Goal: Check status: Check status

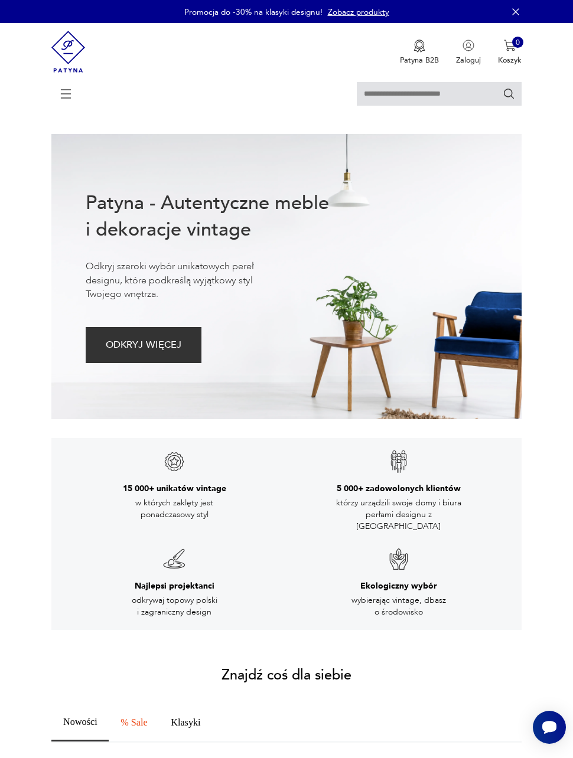
click at [468, 51] on img "button" at bounding box center [469, 46] width 12 height 12
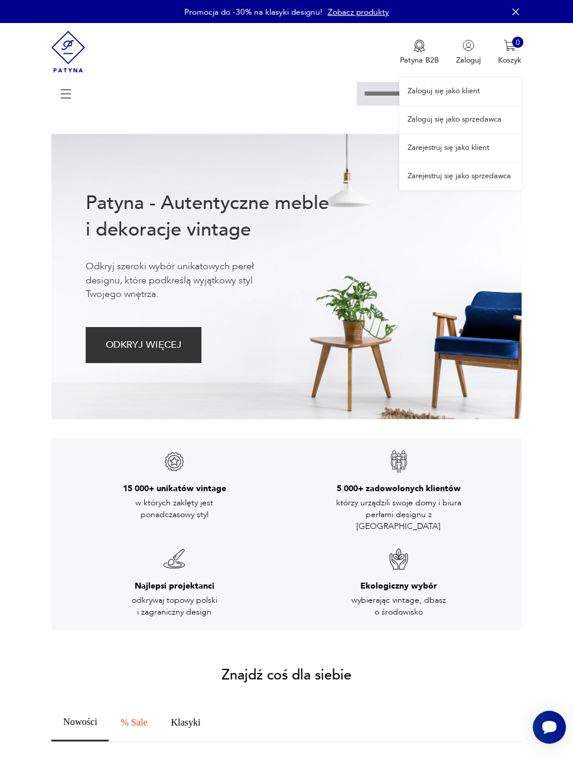
click at [500, 97] on link "Zaloguj się jako klient" at bounding box center [460, 91] width 122 height 27
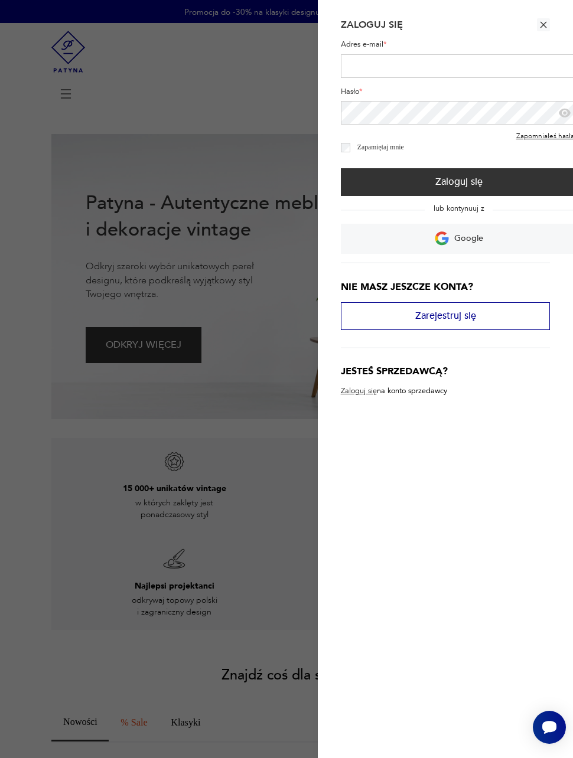
click at [501, 51] on label "Adres e-mail *" at bounding box center [459, 47] width 236 height 14
click at [501, 54] on input "Adres e-mail *" at bounding box center [459, 66] width 236 height 24
type input "**********"
click at [483, 240] on link "Google" at bounding box center [459, 239] width 236 height 30
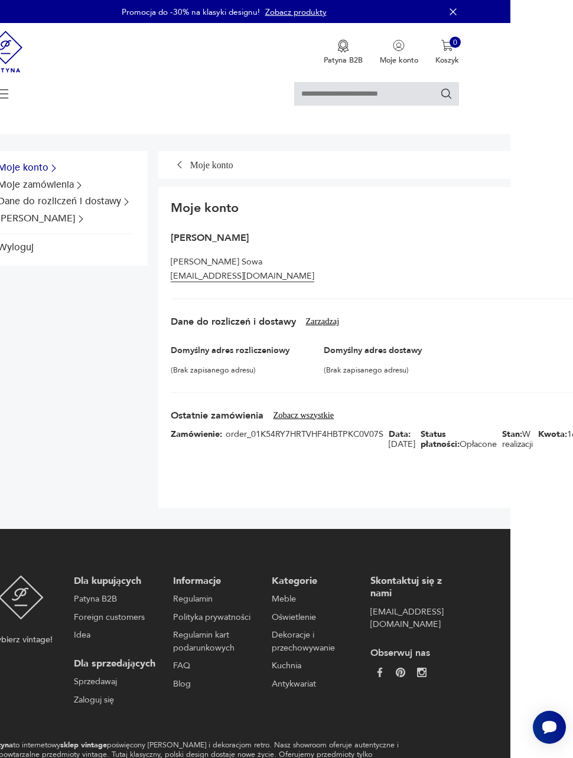
scroll to position [0, 71]
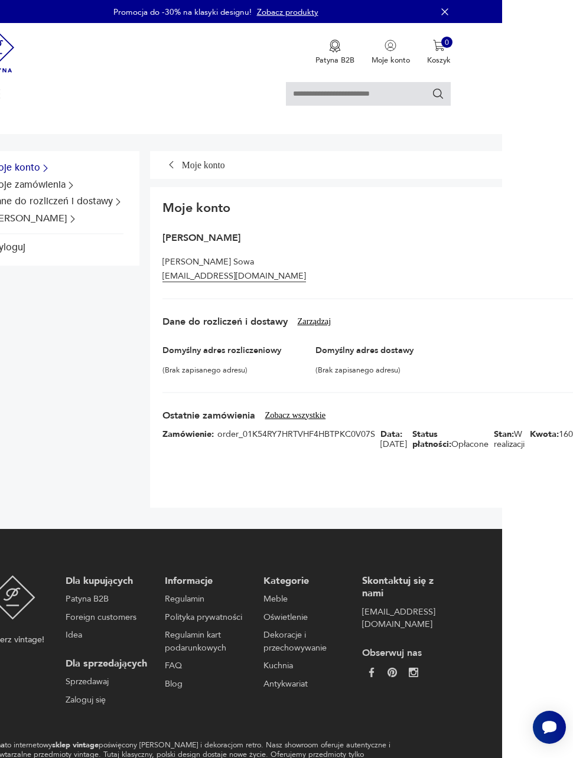
click at [270, 441] on div "Zamówienie: order_01K54RY7HRTVHF4HBTPKC0V07S Data: 14 wrz 2025 Status płatności…" at bounding box center [421, 452] width 519 height 61
click at [424, 450] on div "Status płatności: Opłacone" at bounding box center [450, 439] width 76 height 20
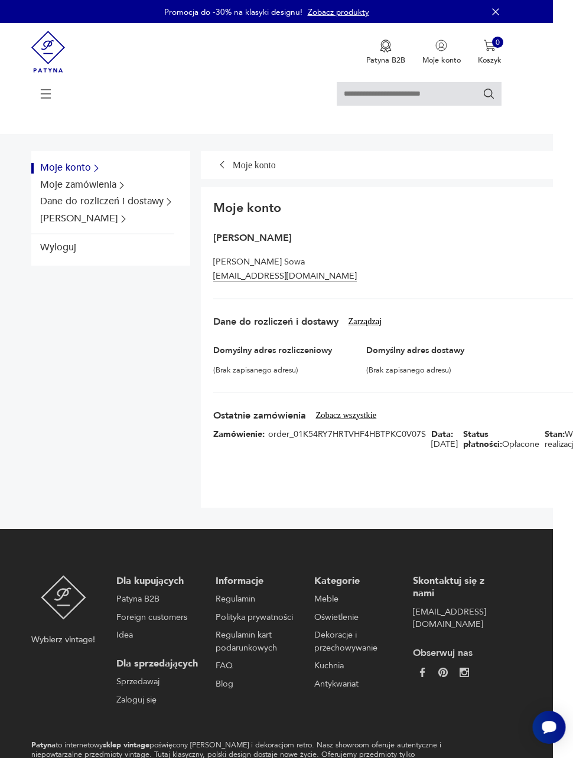
scroll to position [0, 0]
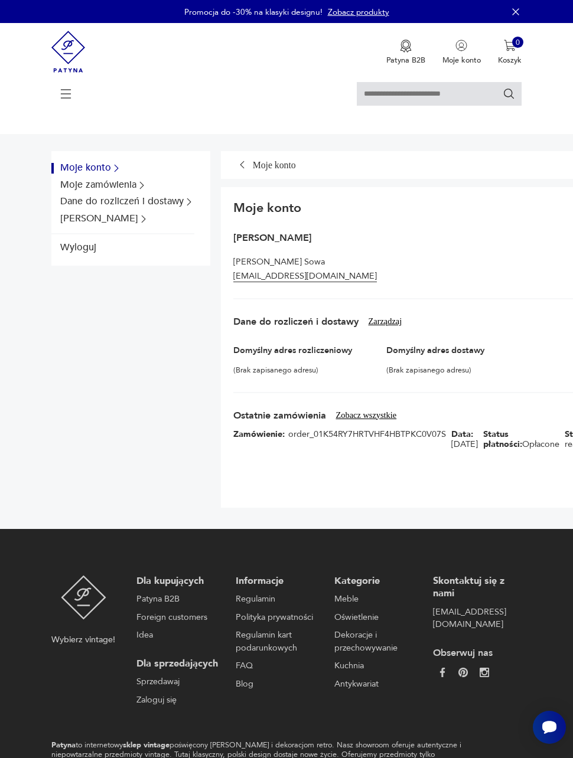
click at [125, 186] on button "Moje zamówienia" at bounding box center [122, 185] width 142 height 11
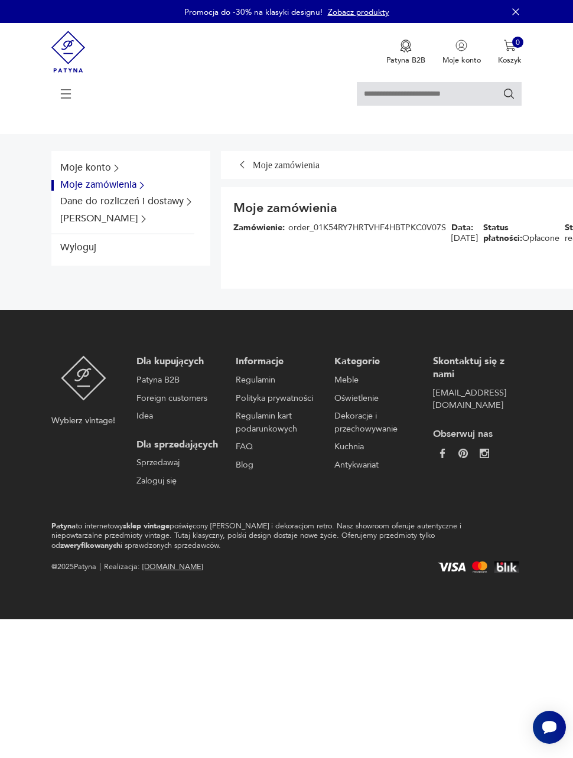
click at [565, 232] on span "Stan:" at bounding box center [575, 227] width 20 height 11
click at [406, 246] on div "Zamówienie: order_01K54RY7HRTVHF4HBTPKC0V07S Data: 14 wrz 2025 Status płatności…" at bounding box center [492, 246] width 519 height 61
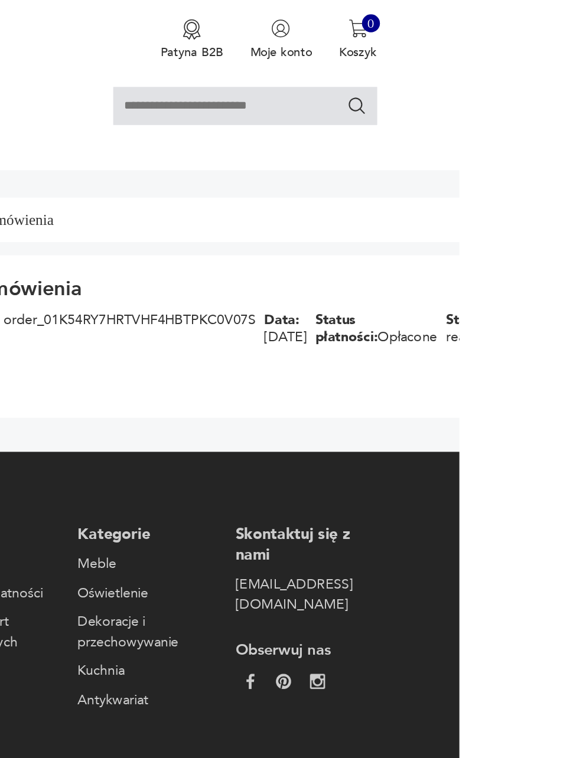
scroll to position [0, 71]
click at [152, 151] on button "Moje zamówienia" at bounding box center [422, 165] width 545 height 28
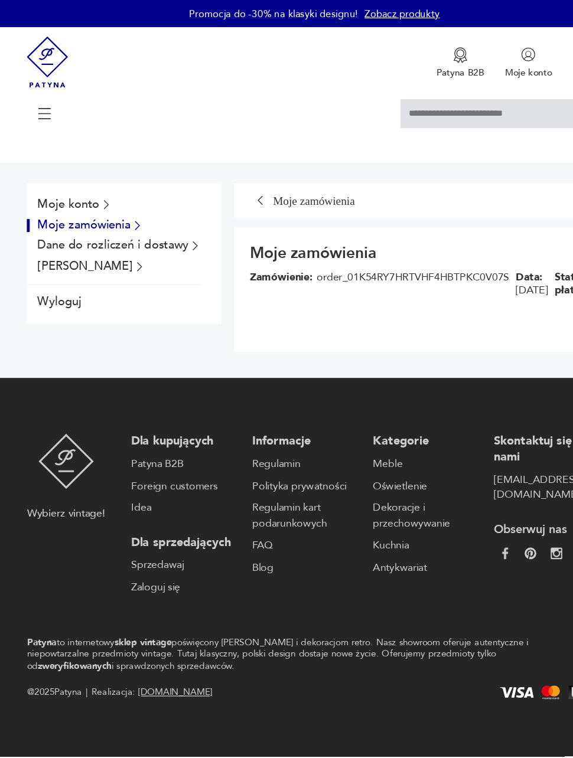
scroll to position [0, 0]
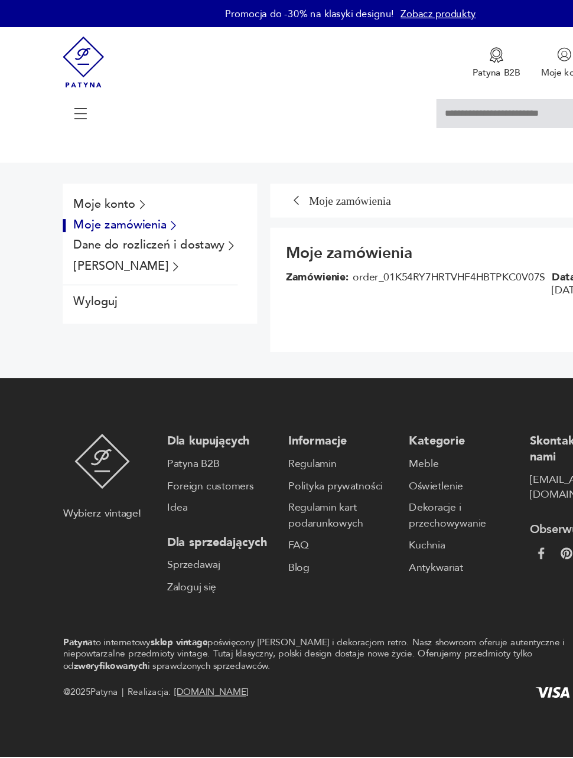
click at [170, 205] on button "Dane do rozliczeń i dostawy" at bounding box center [122, 202] width 142 height 11
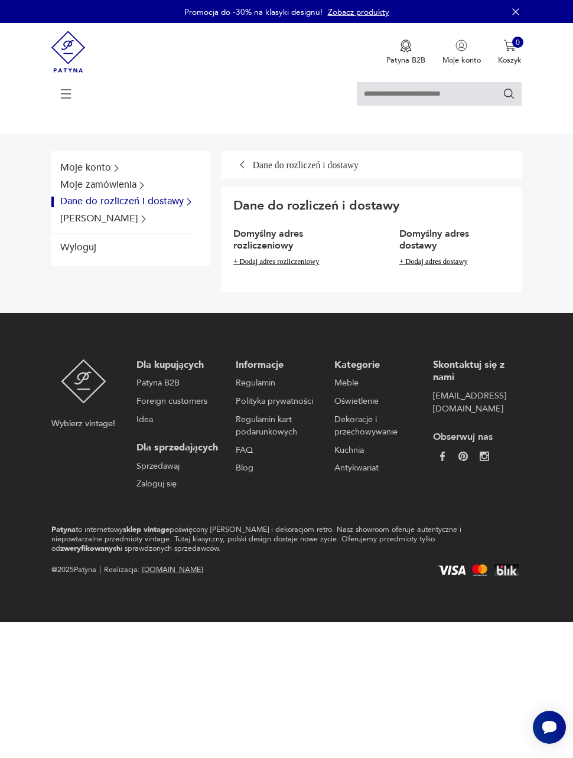
click at [102, 224] on button "Dane konta" at bounding box center [122, 219] width 142 height 11
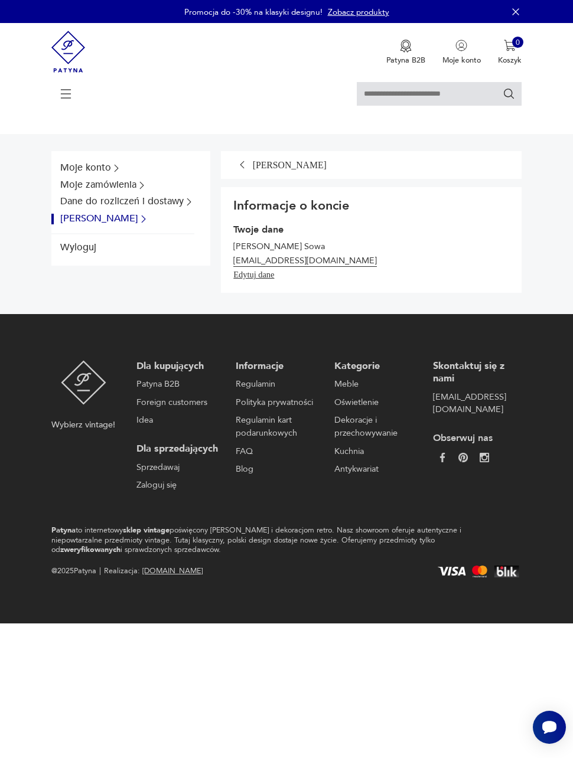
click at [131, 186] on button "Moje zamówienia" at bounding box center [122, 185] width 142 height 11
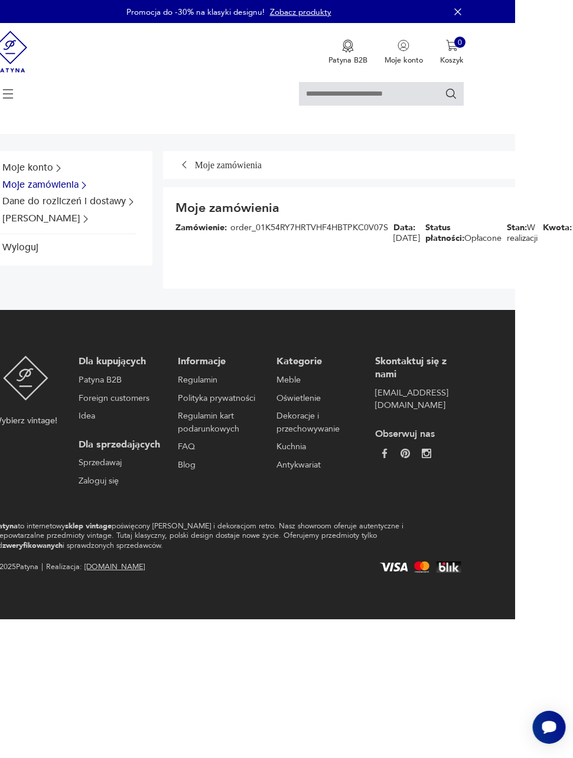
scroll to position [0, 71]
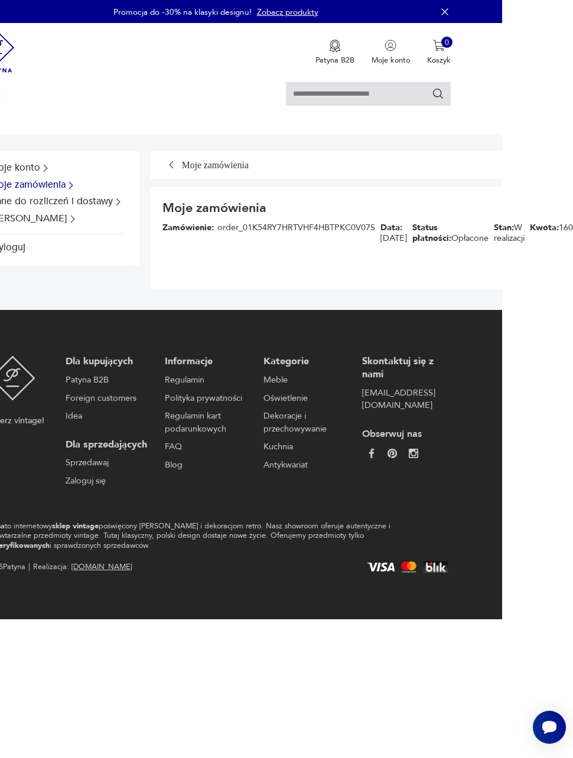
click at [519, 289] on section "Moje zamówienia Zamówienie: order_01K54RY7HRTVHF4HBTPKC0V07S Data: 14 wrz 2025 …" at bounding box center [422, 238] width 545 height 102
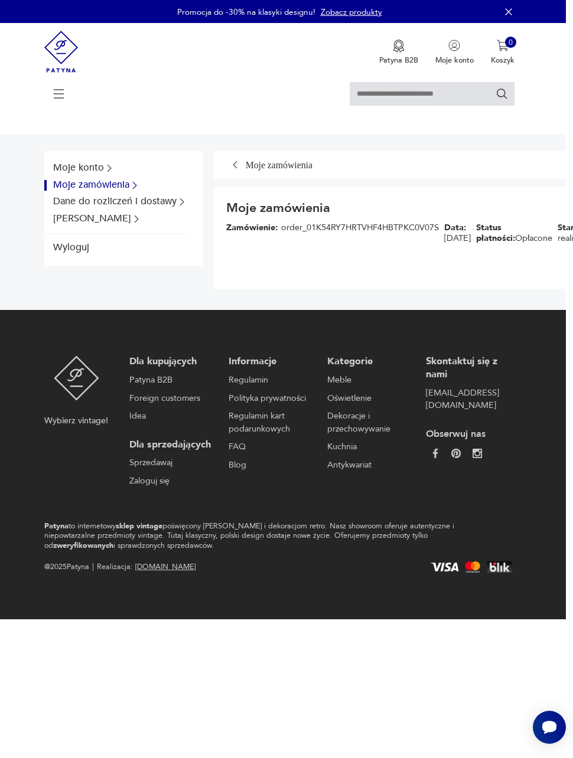
scroll to position [0, 5]
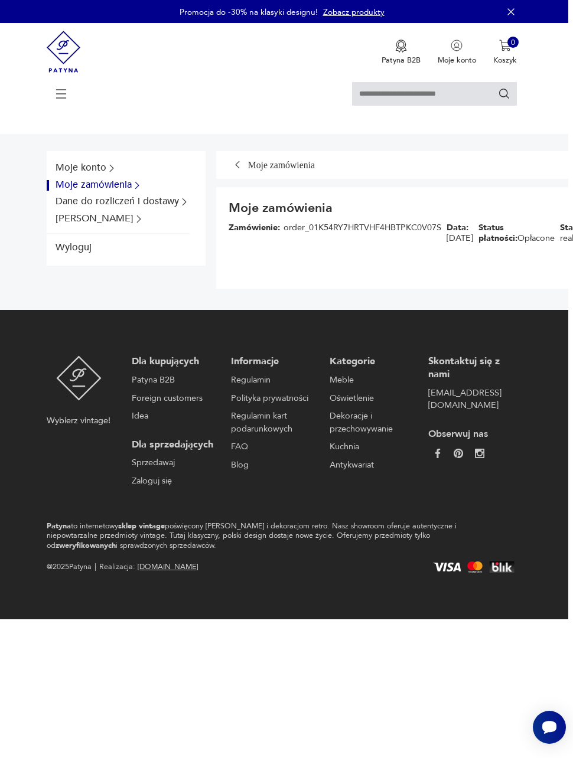
click at [95, 170] on button "Moje konto" at bounding box center [118, 168] width 142 height 11
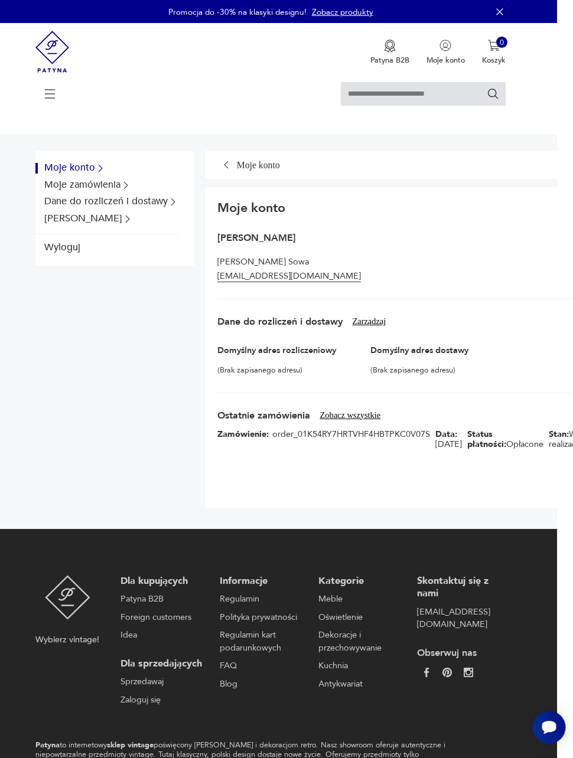
scroll to position [0, 71]
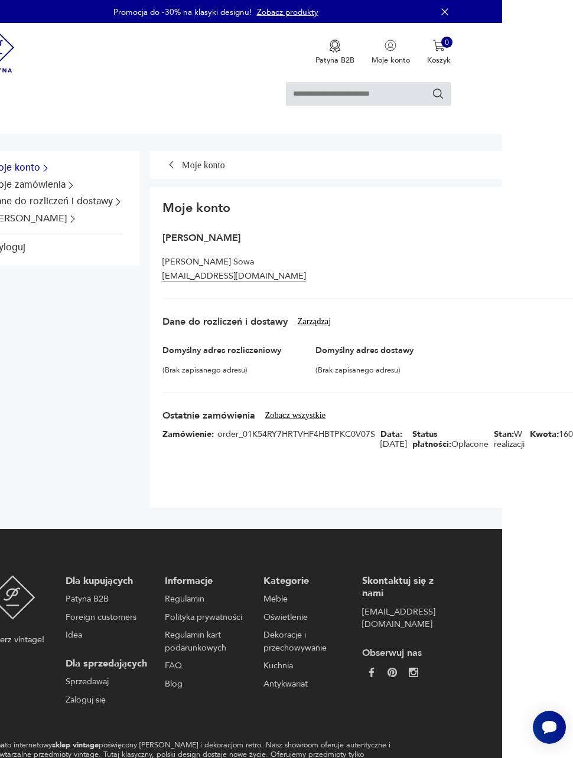
click at [423, 444] on span "Status płatności:" at bounding box center [431, 439] width 39 height 21
click at [467, 465] on div "Zamówienie: order_01K54RY7HRTVHF4HBTPKC0V07S Data: 14 wrz 2025 Status płatności…" at bounding box center [421, 452] width 519 height 61
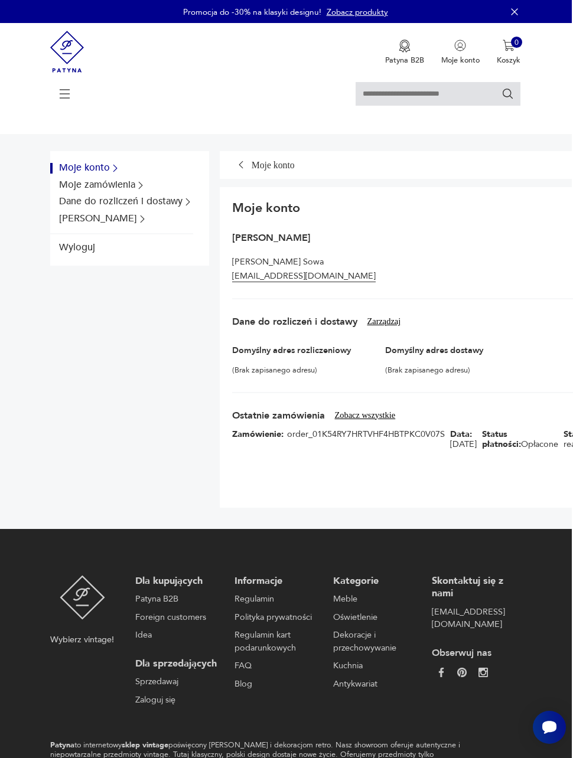
scroll to position [0, 0]
click at [114, 161] on div "Moje konto Moje zamówienia Dane do rozliczeń i dostawy Dane konta" at bounding box center [122, 193] width 142 height 68
click at [99, 224] on button "Dane konta" at bounding box center [122, 219] width 142 height 11
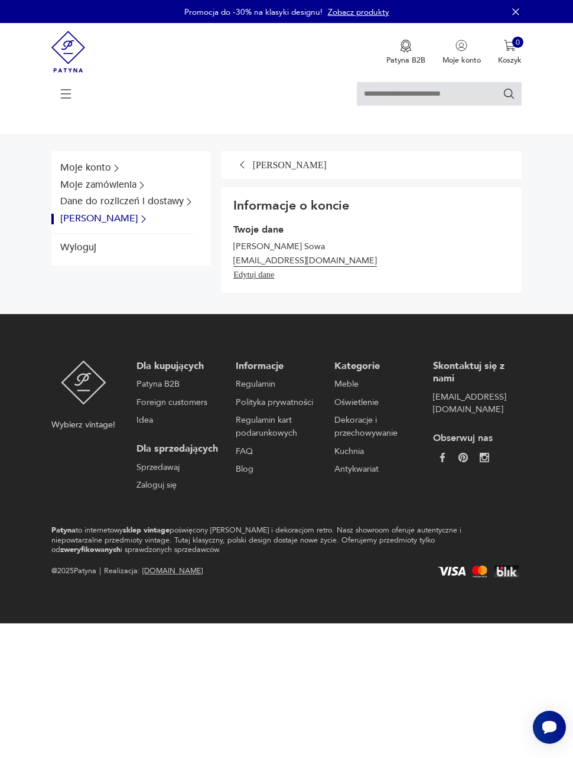
click at [162, 202] on button "Dane do rozliczeń i dostawy" at bounding box center [122, 202] width 142 height 11
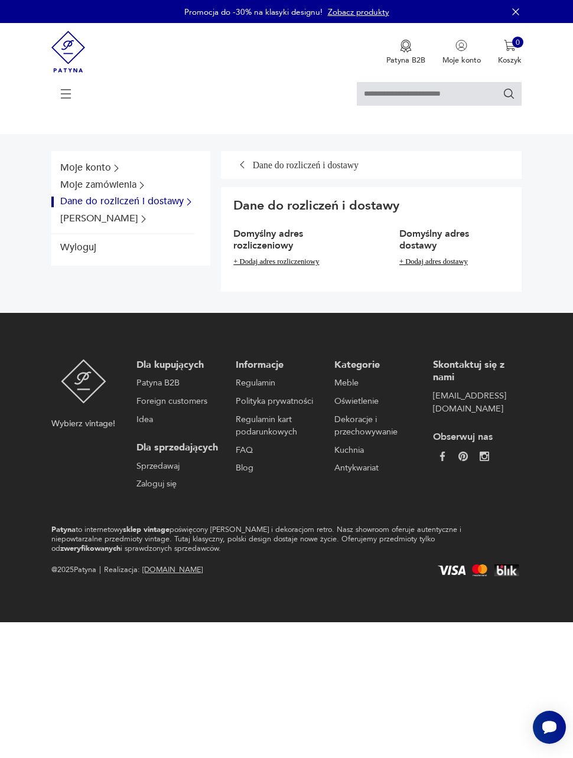
click at [133, 190] on button "Moje zamówienia" at bounding box center [122, 185] width 142 height 11
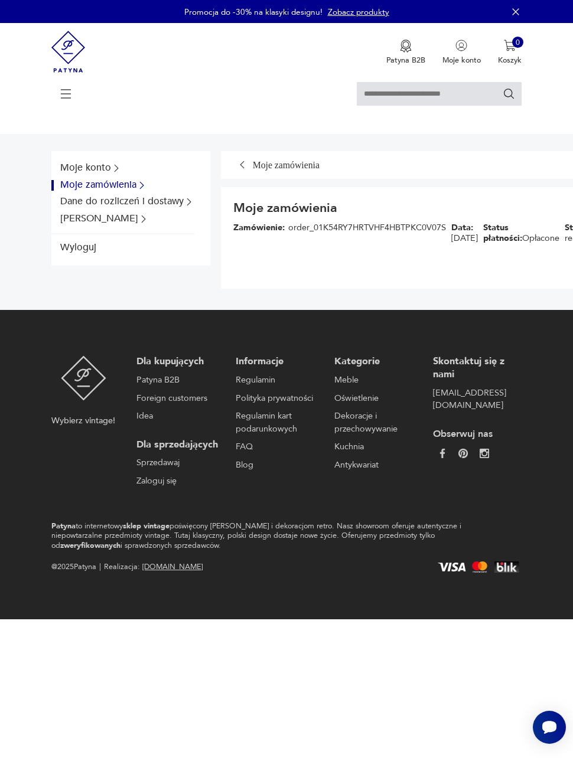
click at [106, 167] on button "Moje konto" at bounding box center [122, 168] width 142 height 11
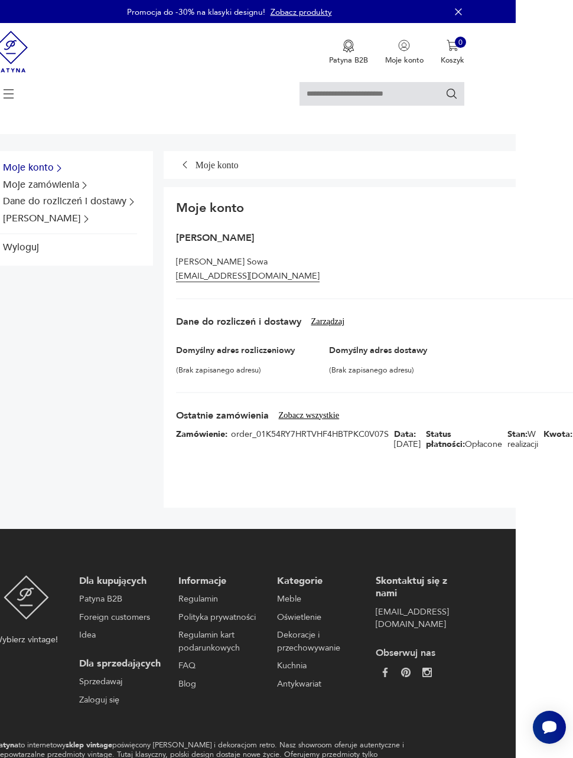
scroll to position [0, 71]
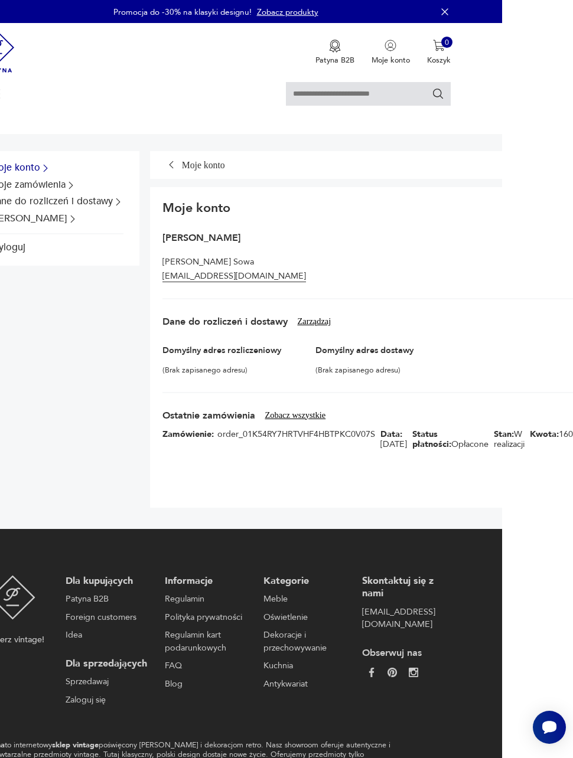
click at [448, 50] on button "0 Koszyk" at bounding box center [439, 53] width 24 height 26
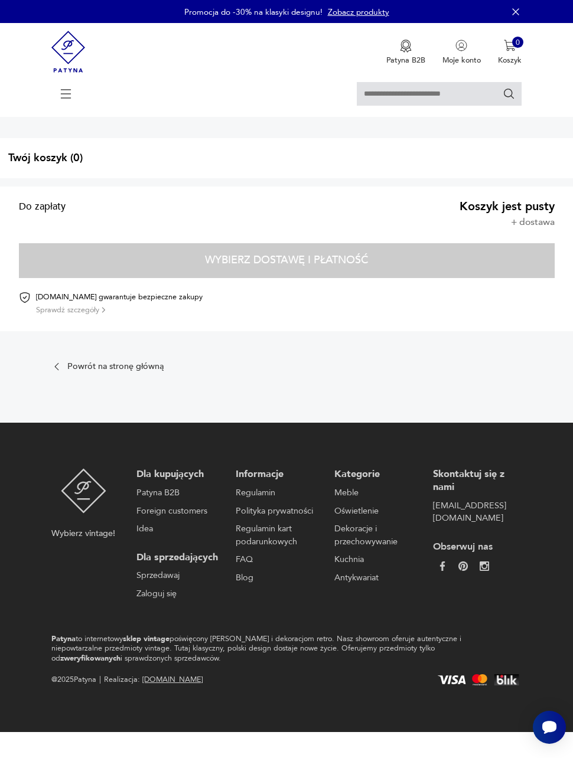
scroll to position [47, 0]
